Goal: Transaction & Acquisition: Purchase product/service

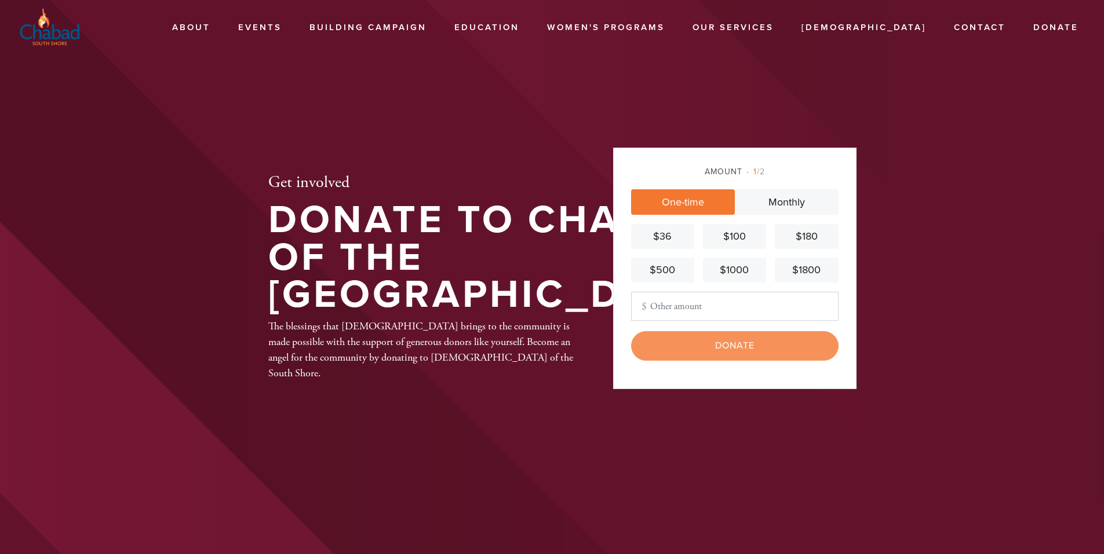
type input "108"
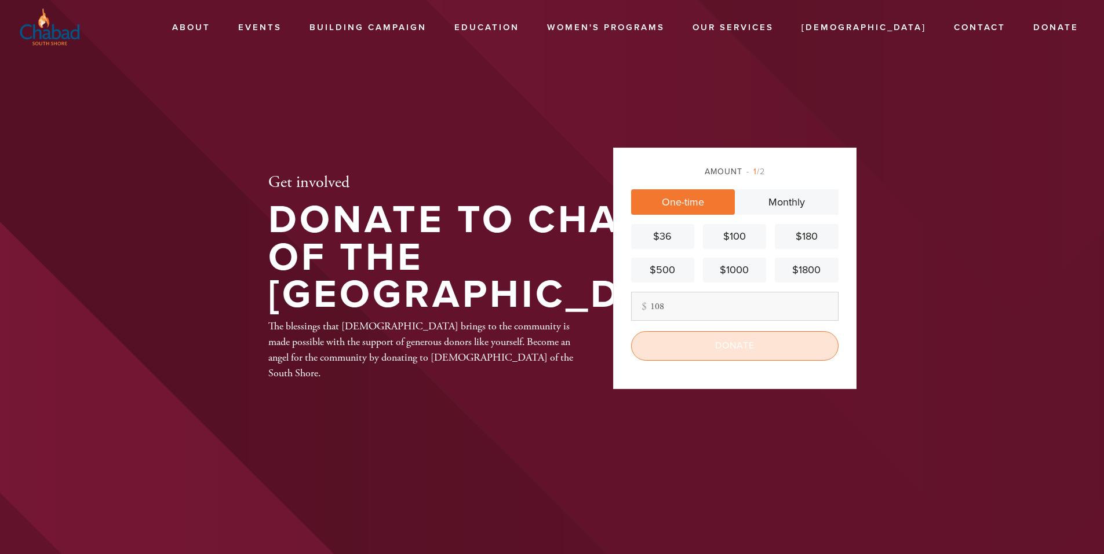
click at [715, 343] on input "Donate" at bounding box center [734, 345] width 207 height 29
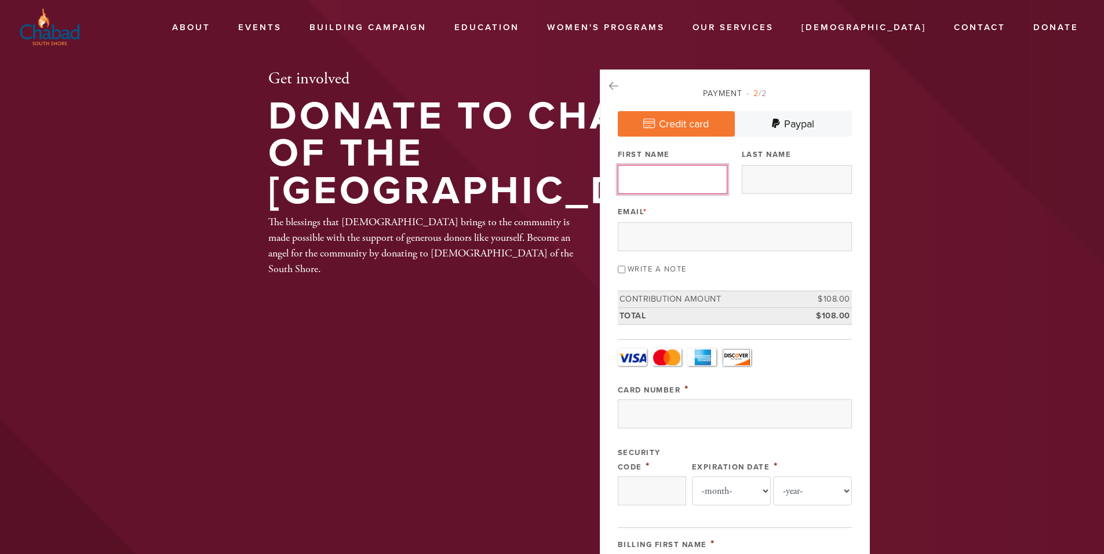
click at [671, 185] on input "First Name" at bounding box center [673, 179] width 110 height 29
type input "[PERSON_NAME]"
type input "Slootsky"
type input "[EMAIL_ADDRESS][DOMAIN_NAME]"
type input "M"
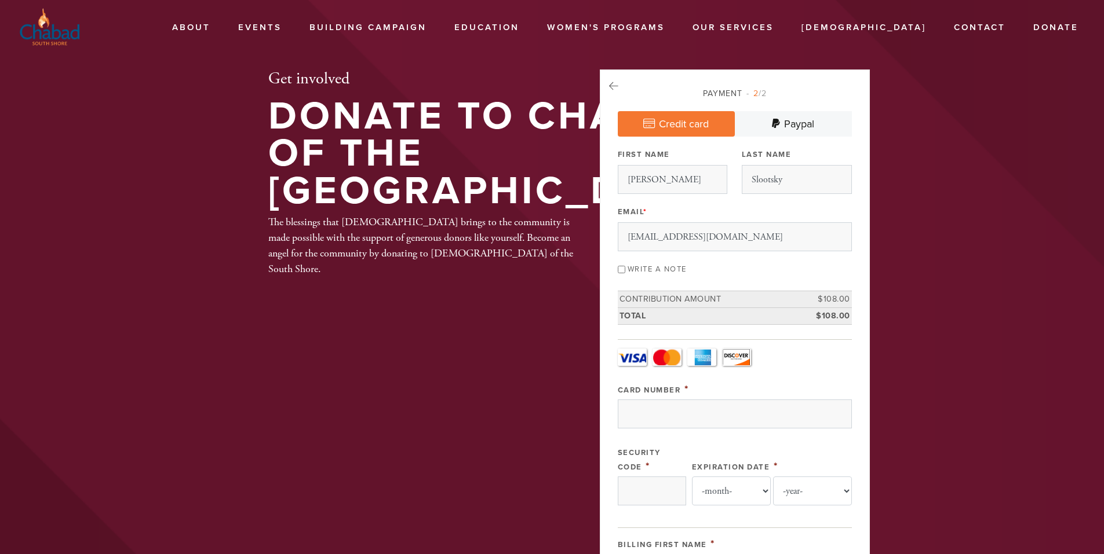
type input "15, W CASTOR PL"
type input "[GEOGRAPHIC_DATA]"
type input "NY"
type input "10312"
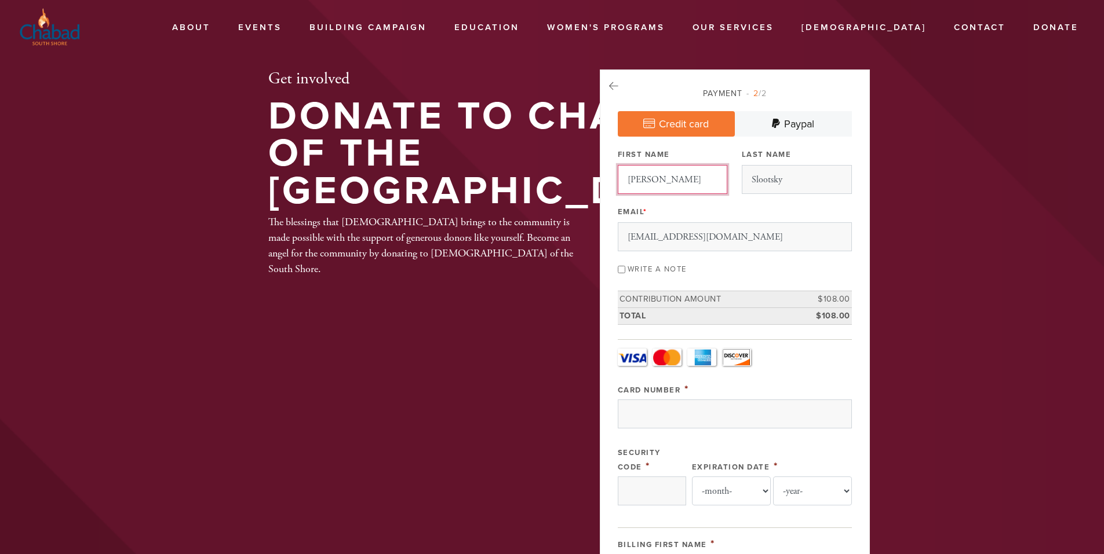
scroll to position [541, 0]
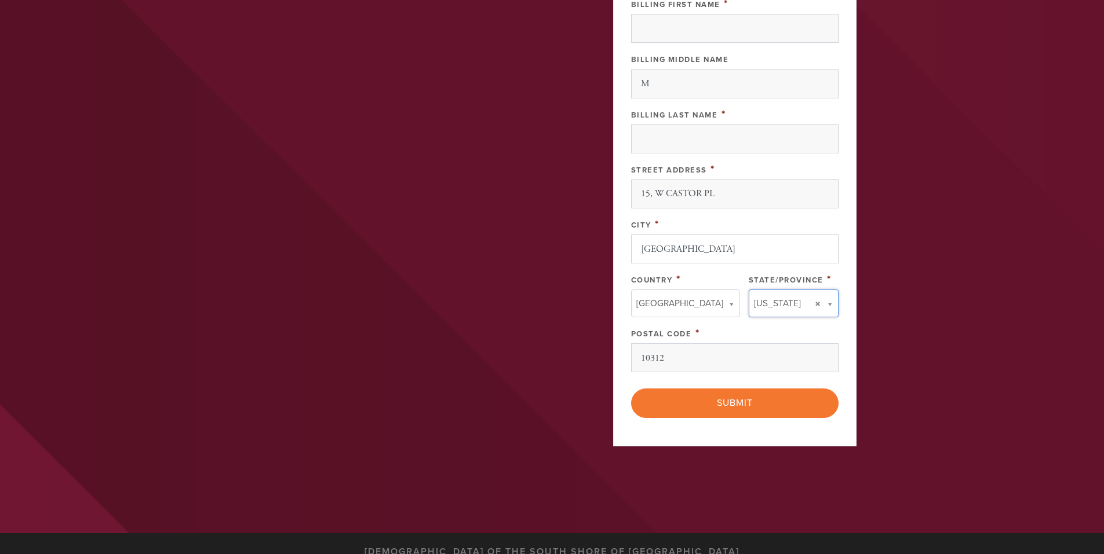
type input "NY"
type input "[GEOGRAPHIC_DATA]"
click at [775, 327] on input "NY" at bounding box center [789, 327] width 94 height 17
click at [772, 346] on li "None found." at bounding box center [789, 344] width 94 height 13
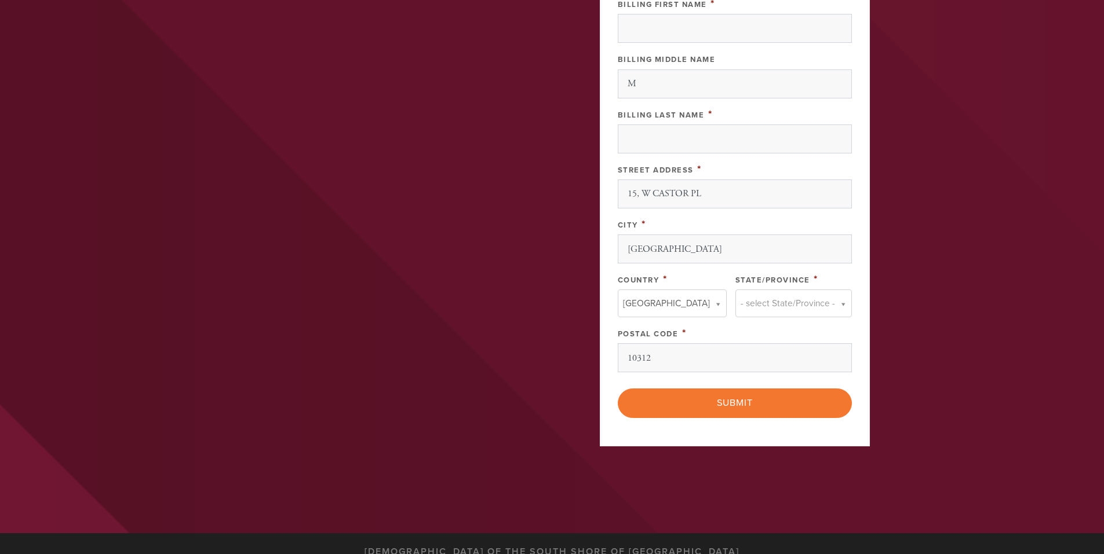
click at [816, 305] on link "- select State/Province -" at bounding box center [793, 304] width 116 height 28
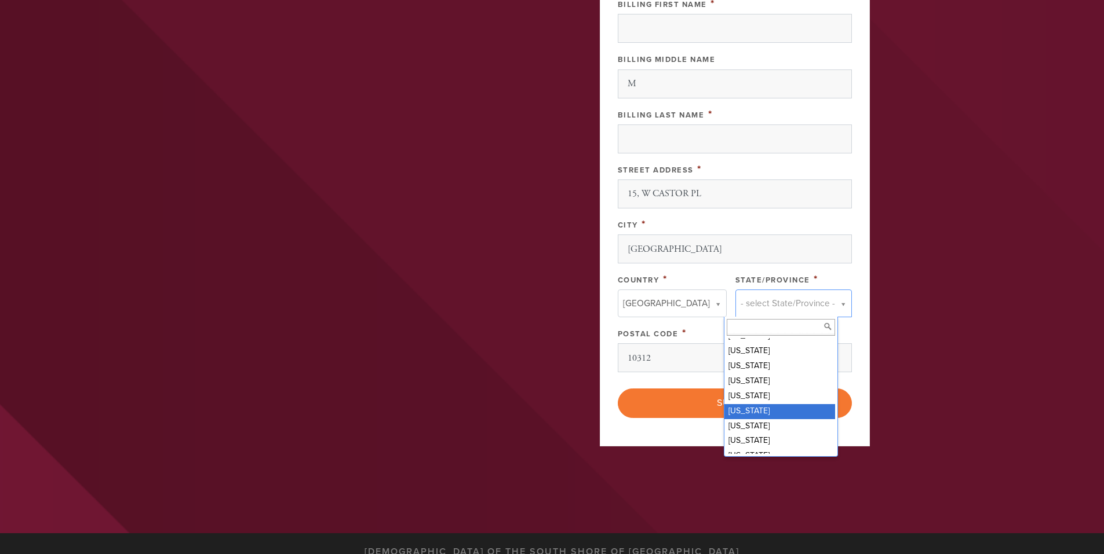
scroll to position [463, 0]
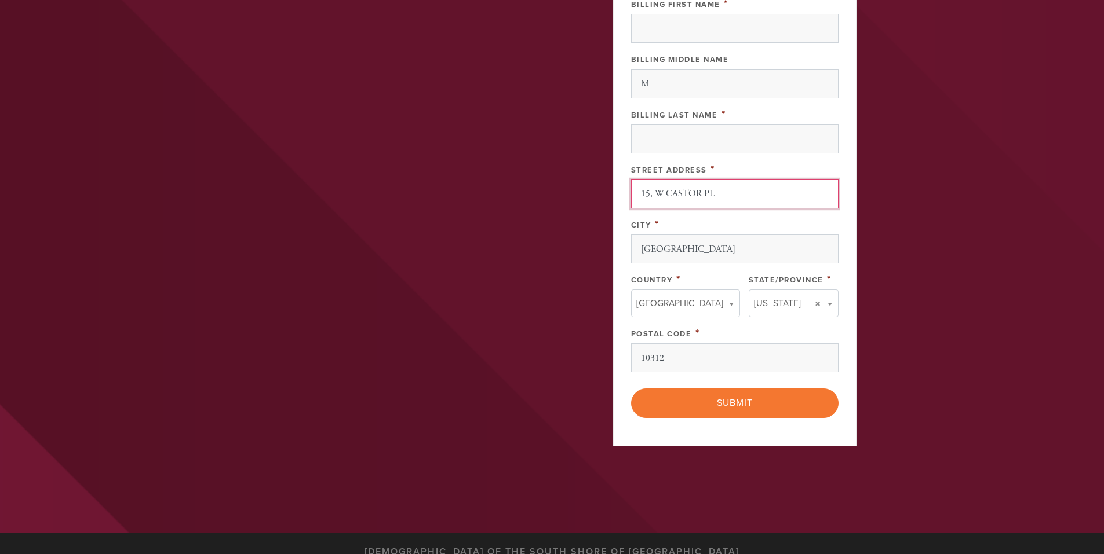
click at [648, 198] on input "15, W CASTOR PL" at bounding box center [734, 194] width 207 height 29
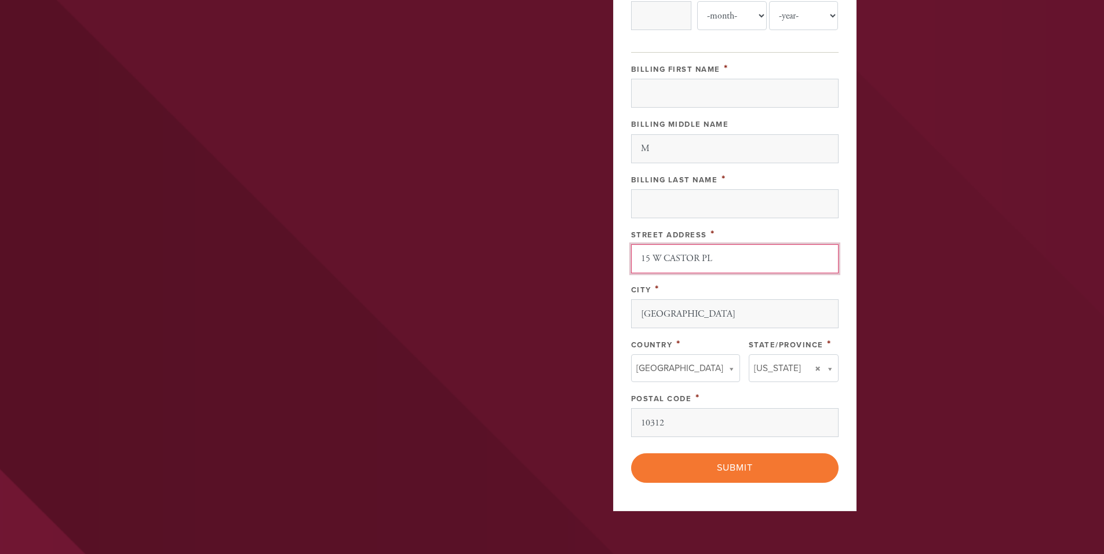
scroll to position [425, 0]
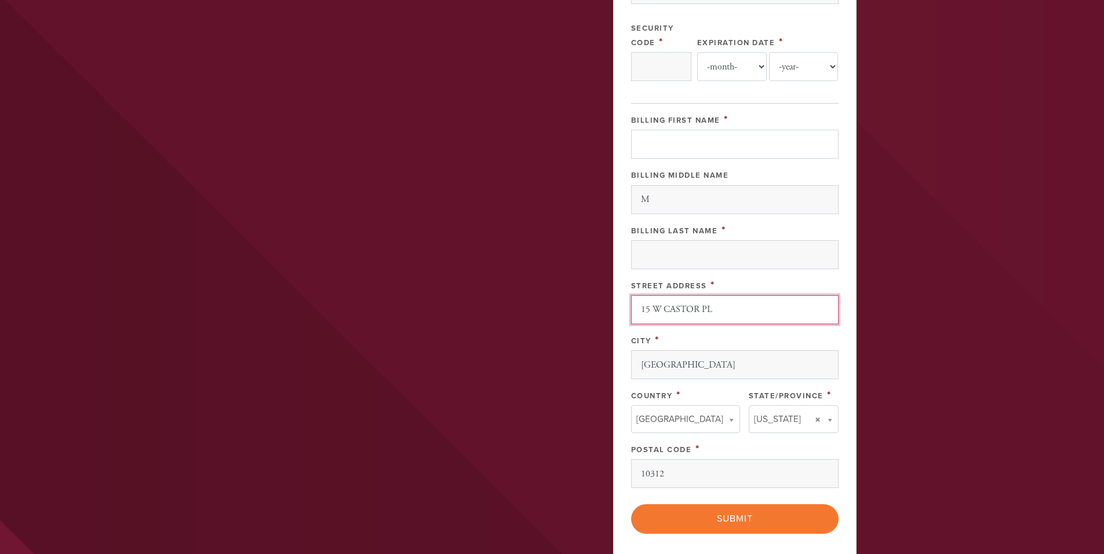
type input "15 W CASTOR PL"
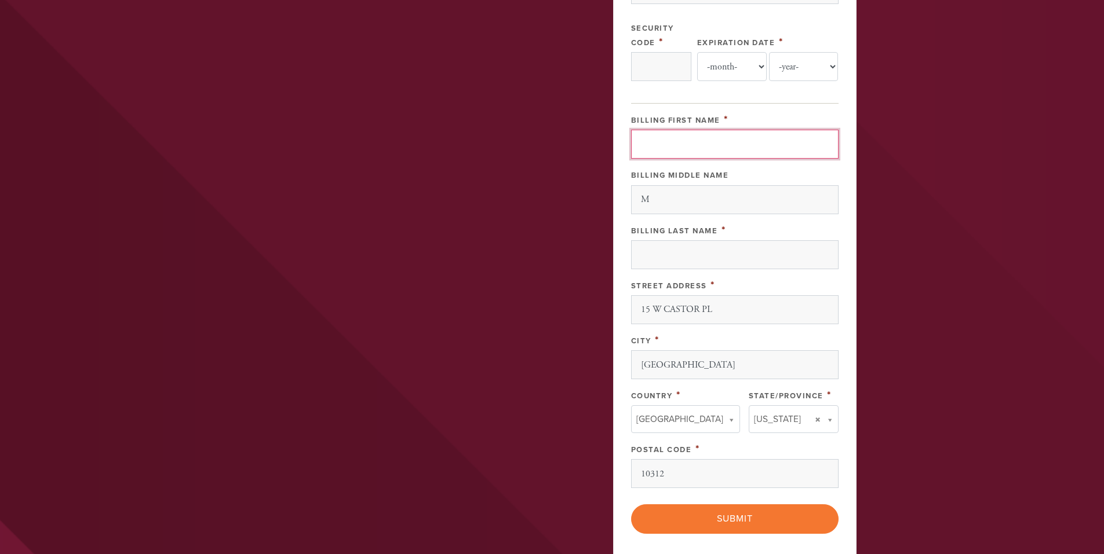
click at [658, 145] on input "Billing First Name" at bounding box center [734, 144] width 207 height 29
type input "[CREDIT_CARD_NUMBER]"
type input "056"
select select "5"
select select "2030"
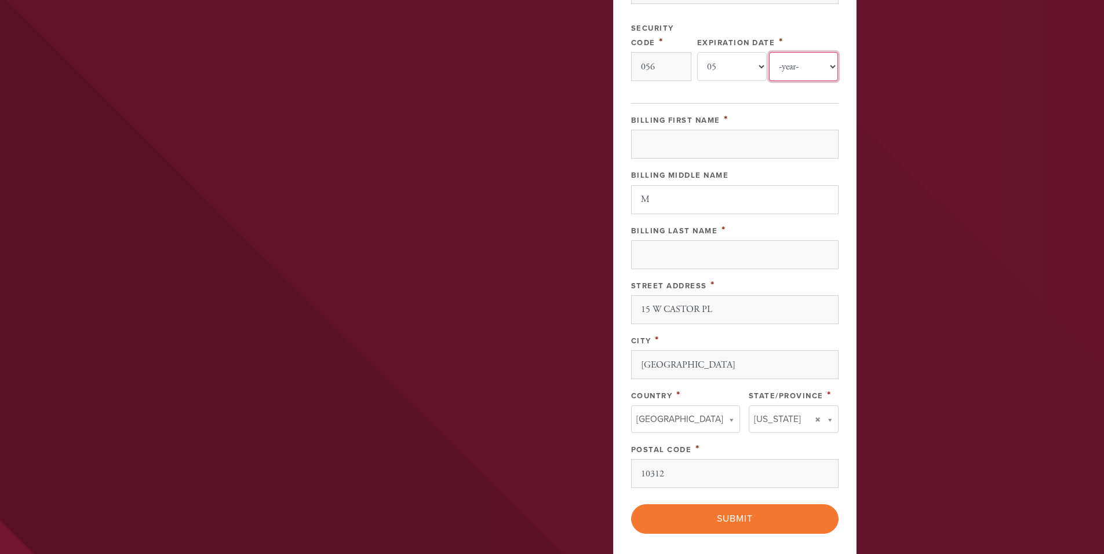
type input "[PERSON_NAME]"
type input "Slootsky"
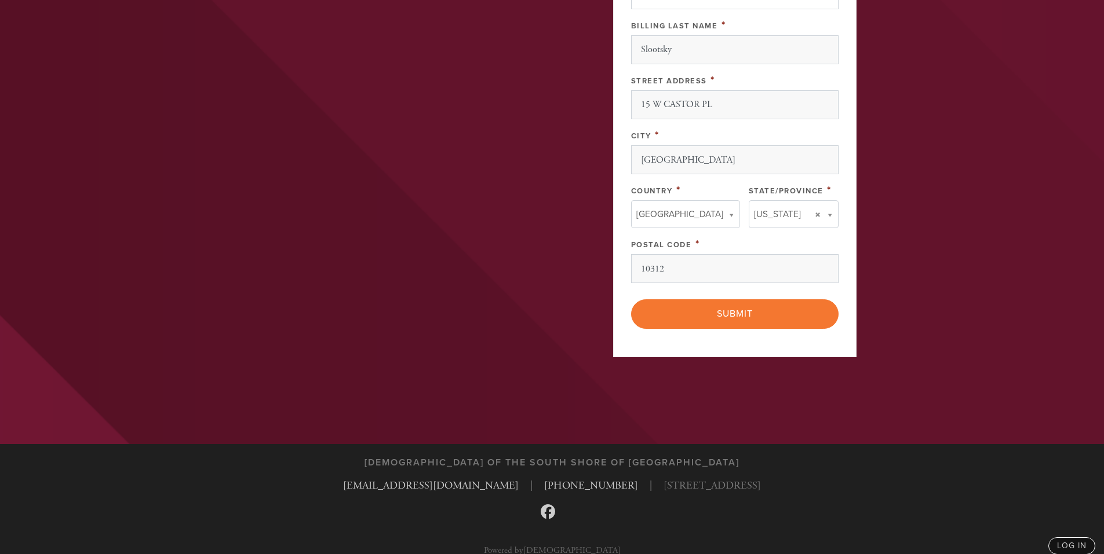
scroll to position [644, 0]
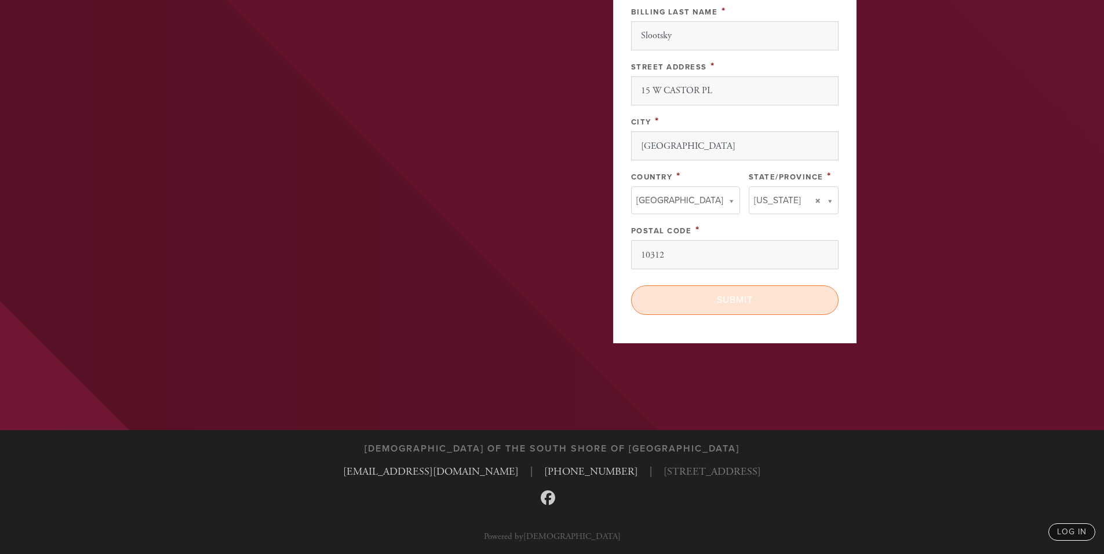
click at [767, 307] on input "Submit" at bounding box center [734, 300] width 207 height 29
